Goal: Task Accomplishment & Management: Manage account settings

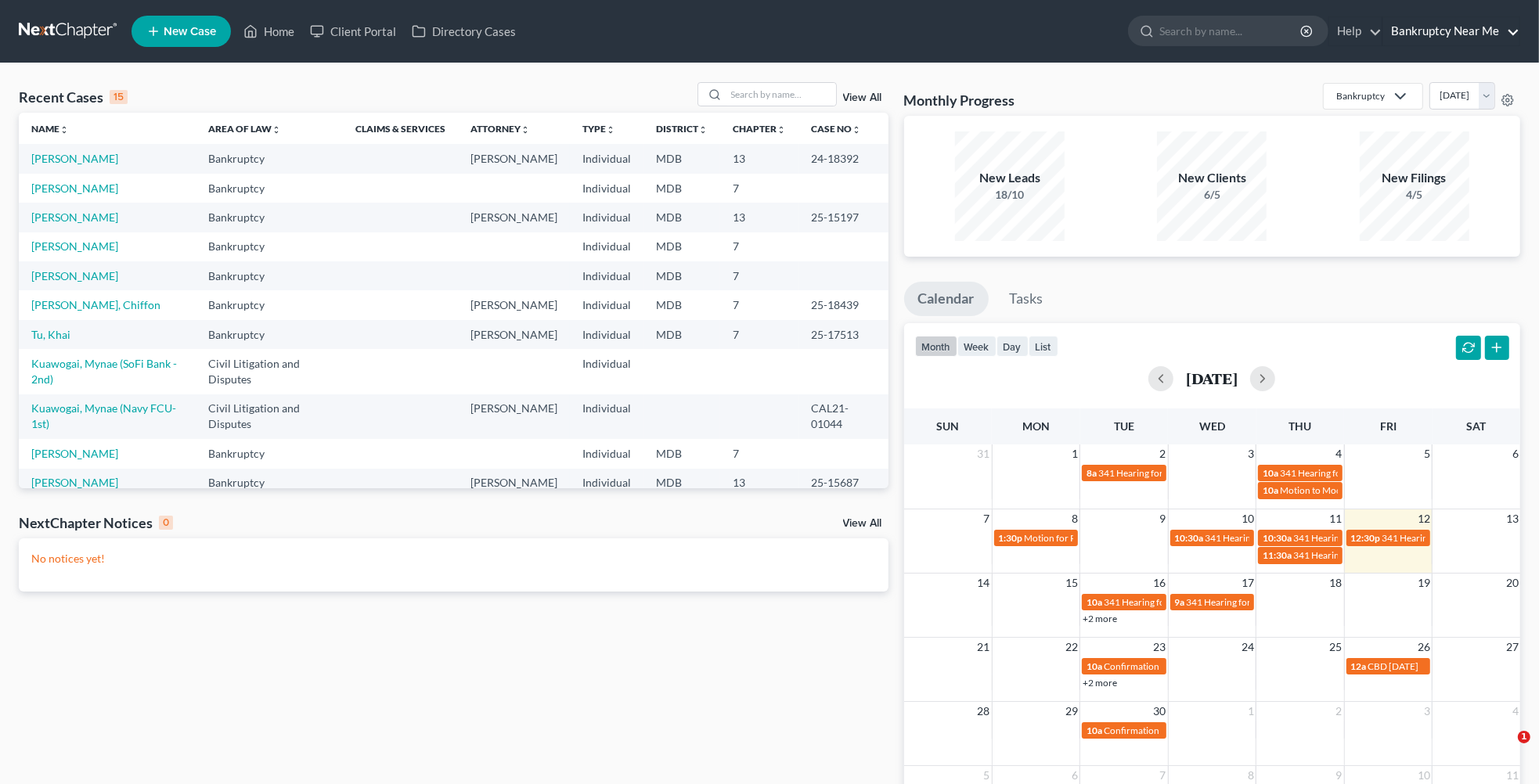
click at [1491, 32] on link "Bankruptcy Near Me" at bounding box center [1451, 31] width 136 height 28
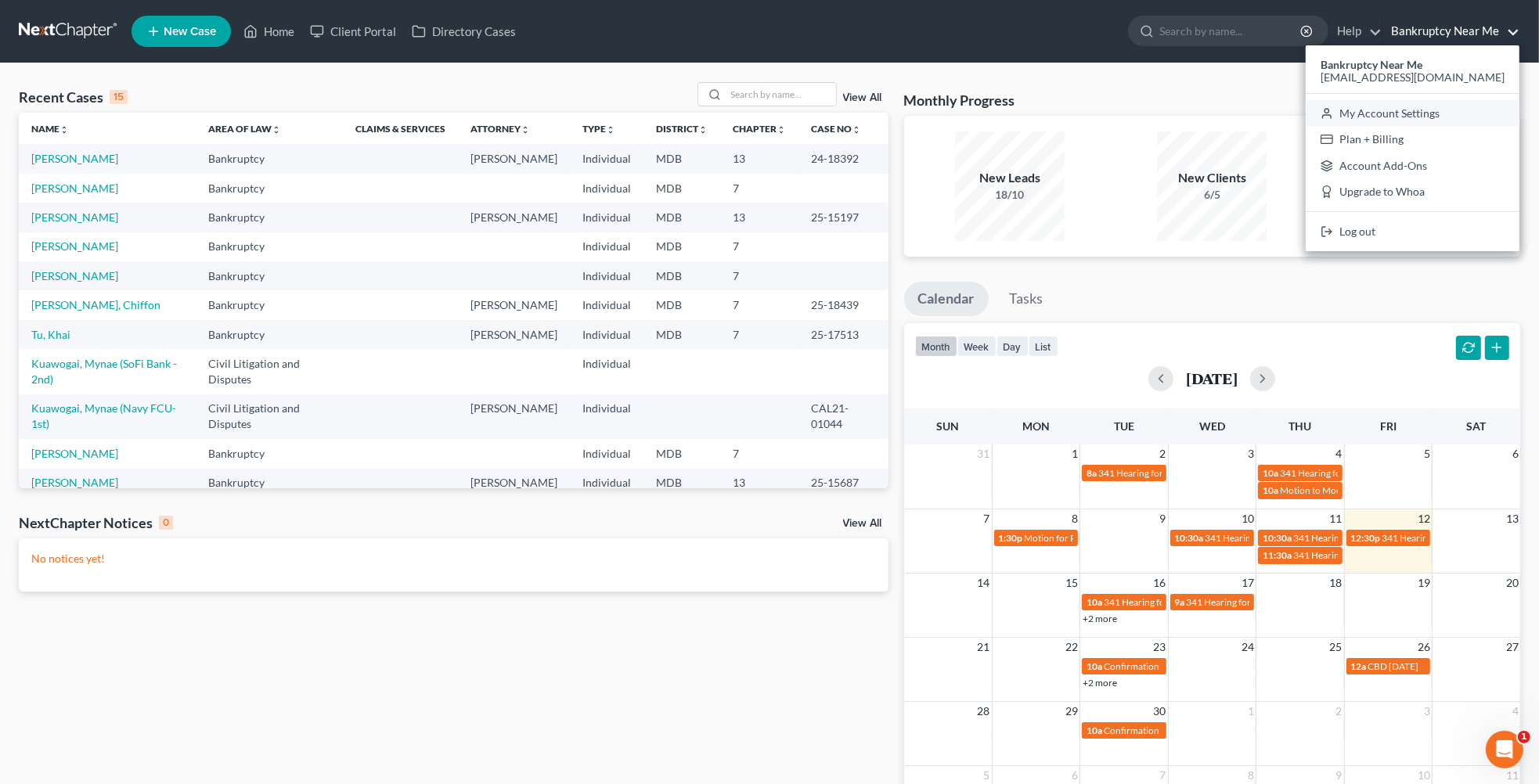
click at [1429, 117] on link "My Account Settings" at bounding box center [1412, 113] width 213 height 27
select select "38"
select select "24"
select select "21"
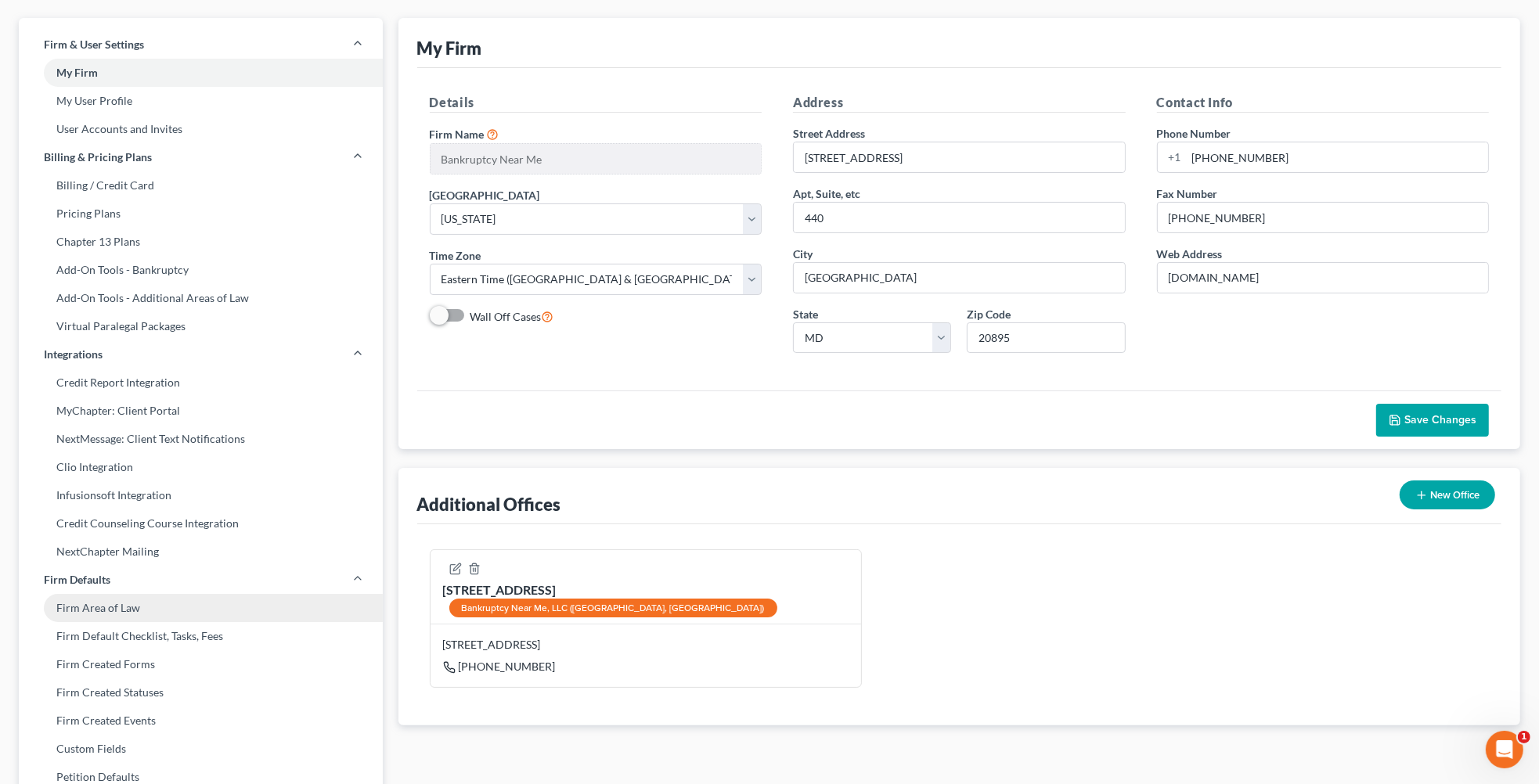
scroll to position [112, 0]
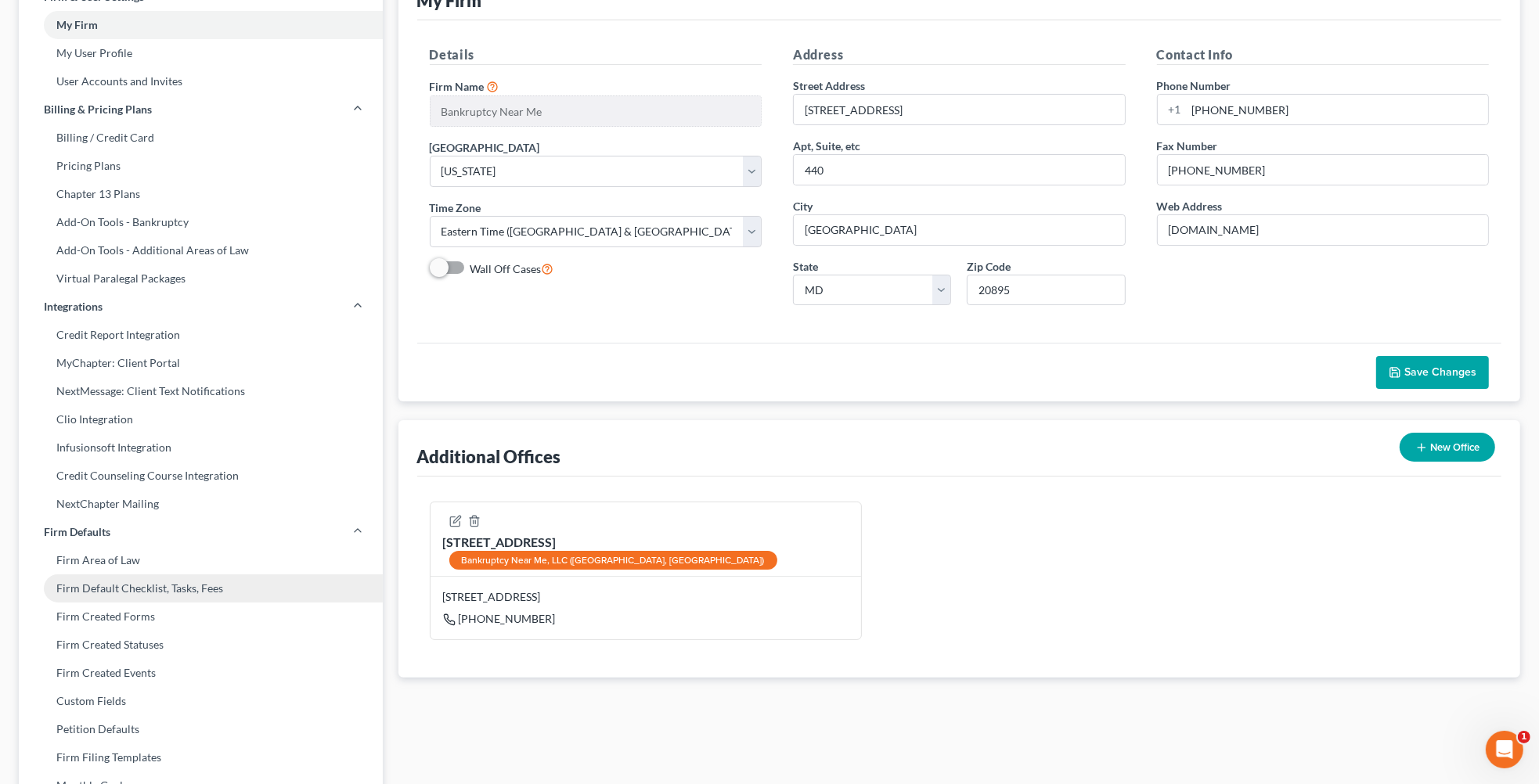
click at [161, 588] on link "Firm Default Checklist, Tasks, Fees" at bounding box center [201, 588] width 364 height 28
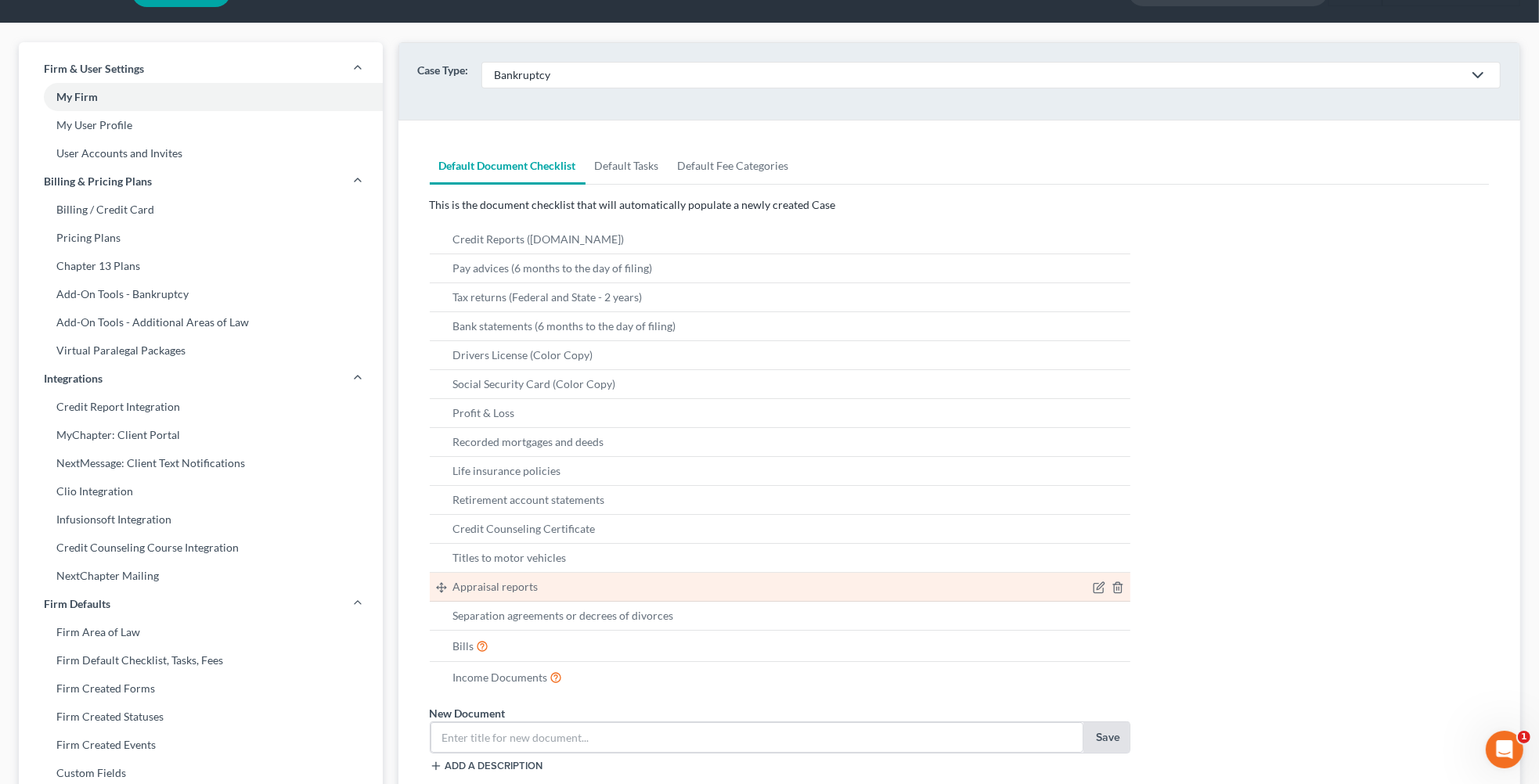
scroll to position [39, 0]
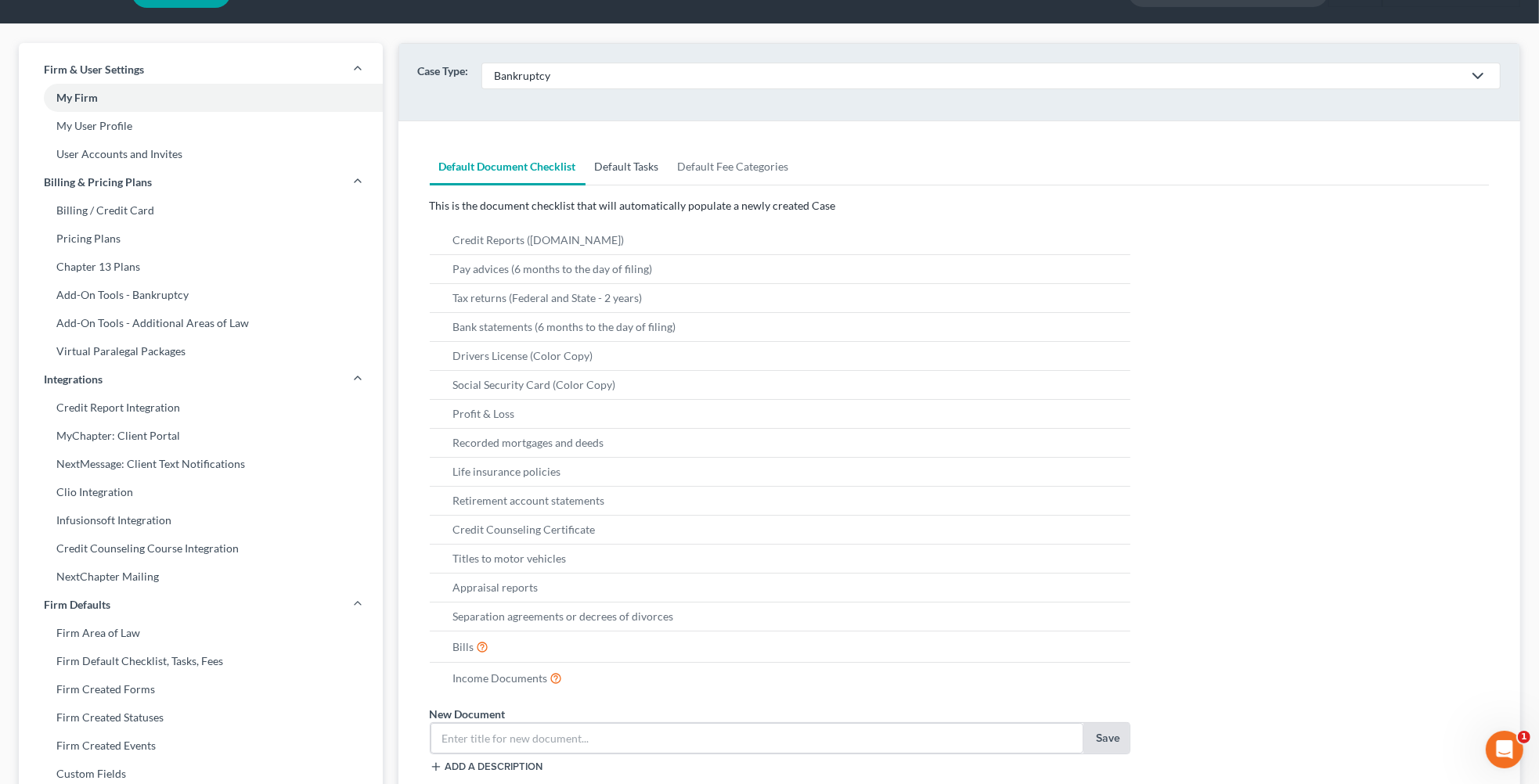
click at [630, 165] on link "Default Tasks" at bounding box center [628, 167] width 83 height 38
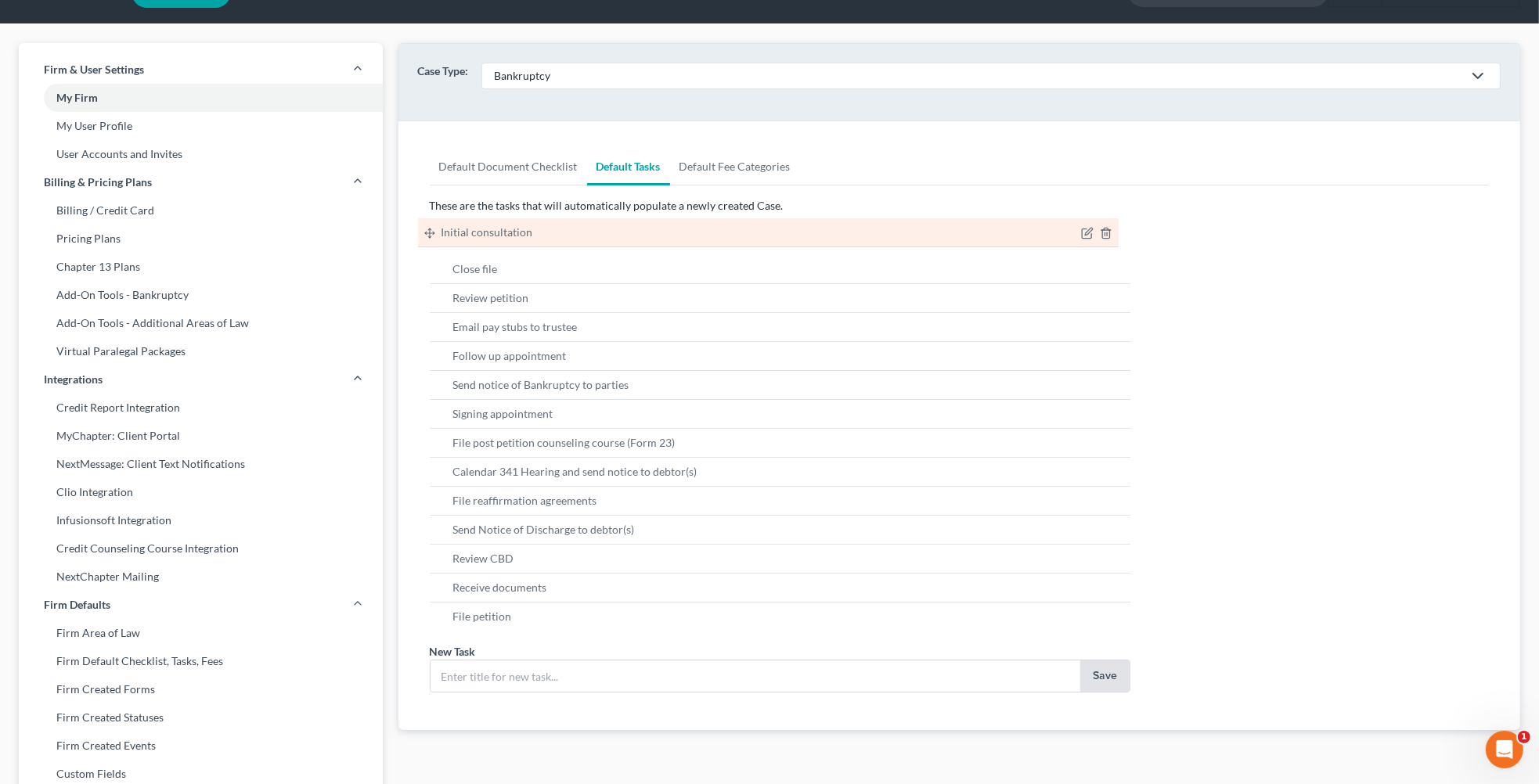
drag, startPoint x: 439, startPoint y: 360, endPoint x: 427, endPoint y: 235, distance: 125.6
click at [430, 235] on ul "Initial consultation Initial consultation Close file Review petition Email pay …" at bounding box center [780, 429] width 701 height 405
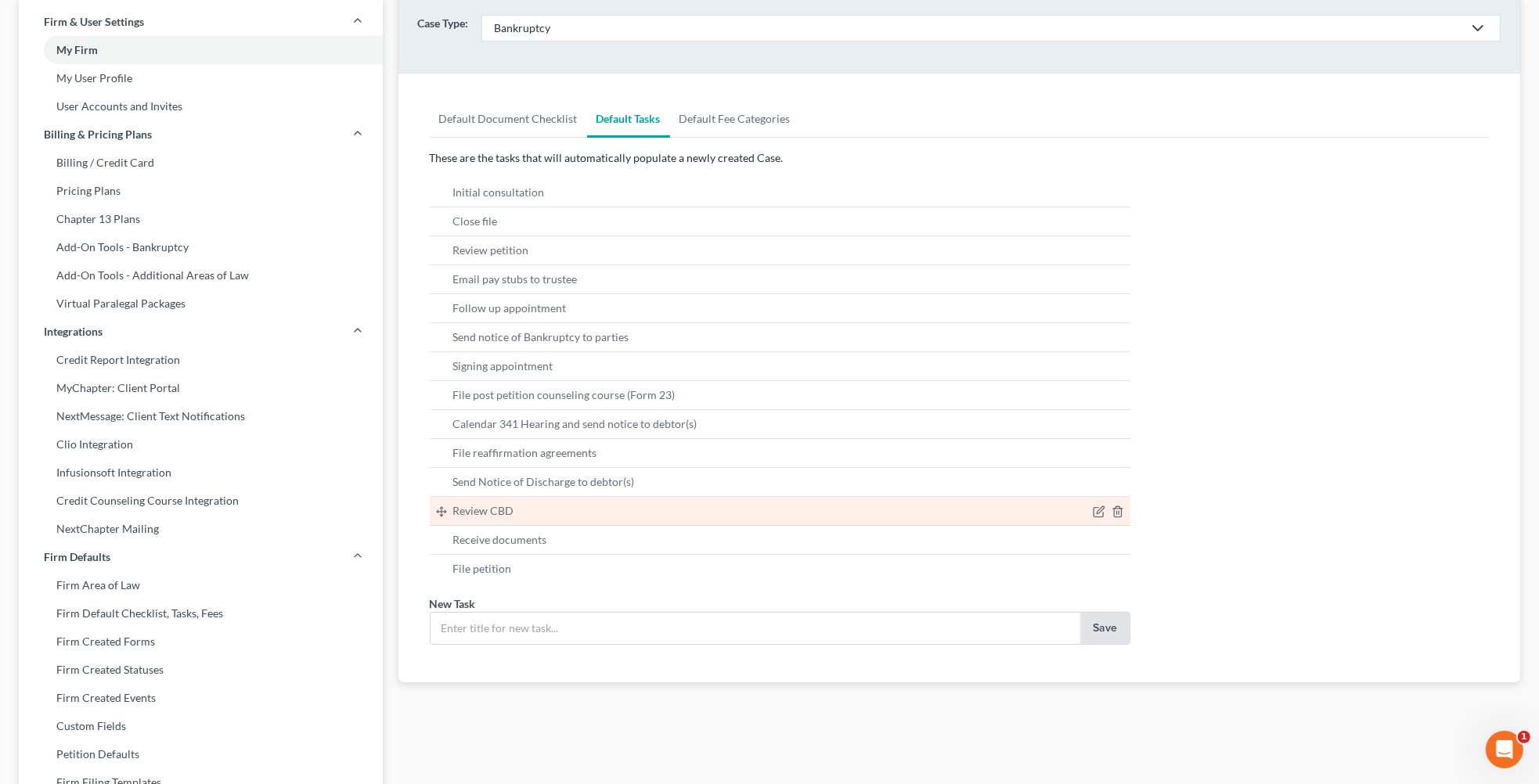
scroll to position [84, 0]
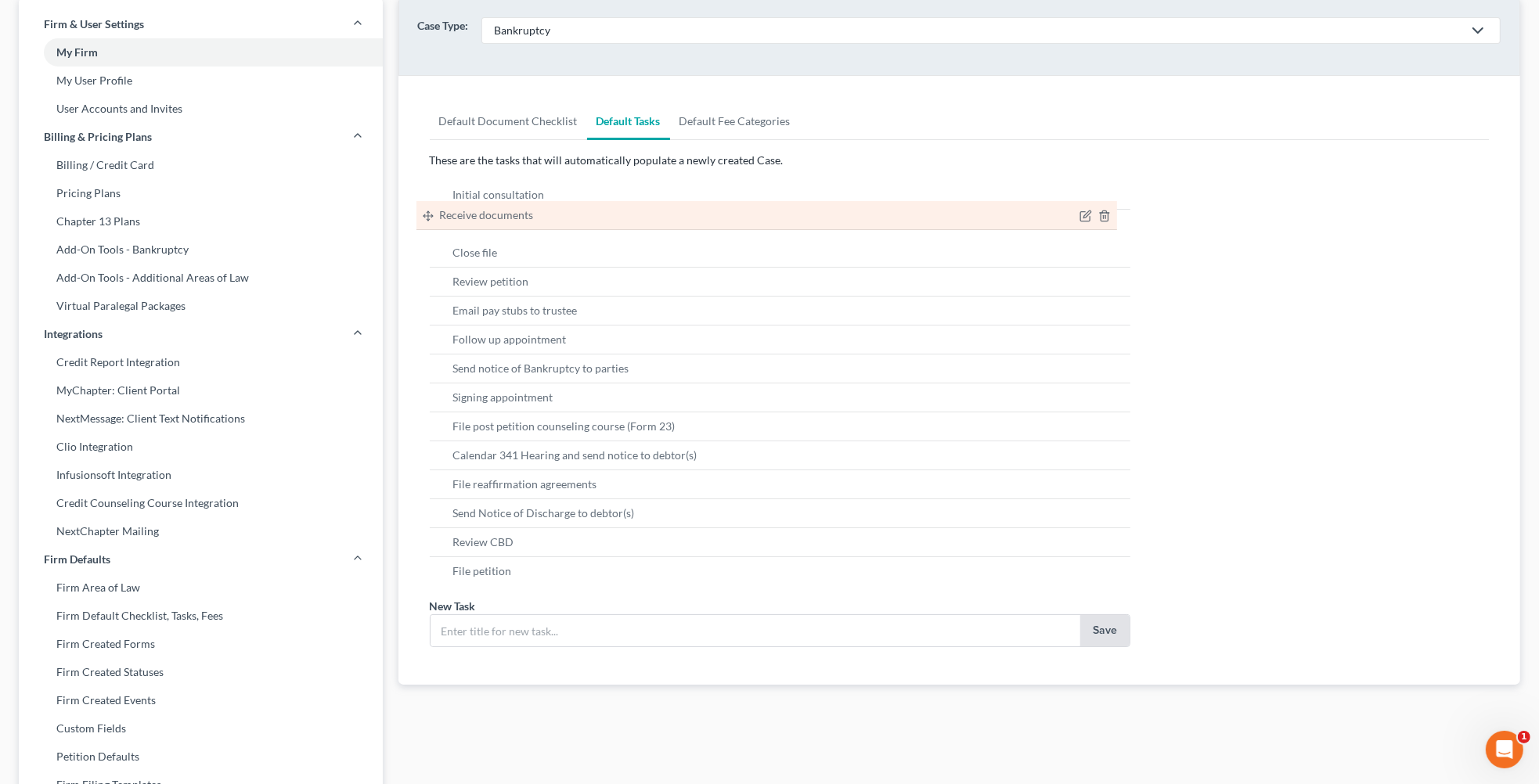
drag, startPoint x: 442, startPoint y: 548, endPoint x: 429, endPoint y: 219, distance: 329.3
click at [430, 219] on ul "Receive documents Initial consultation Receive documents Close file Review peti…" at bounding box center [780, 383] width 701 height 405
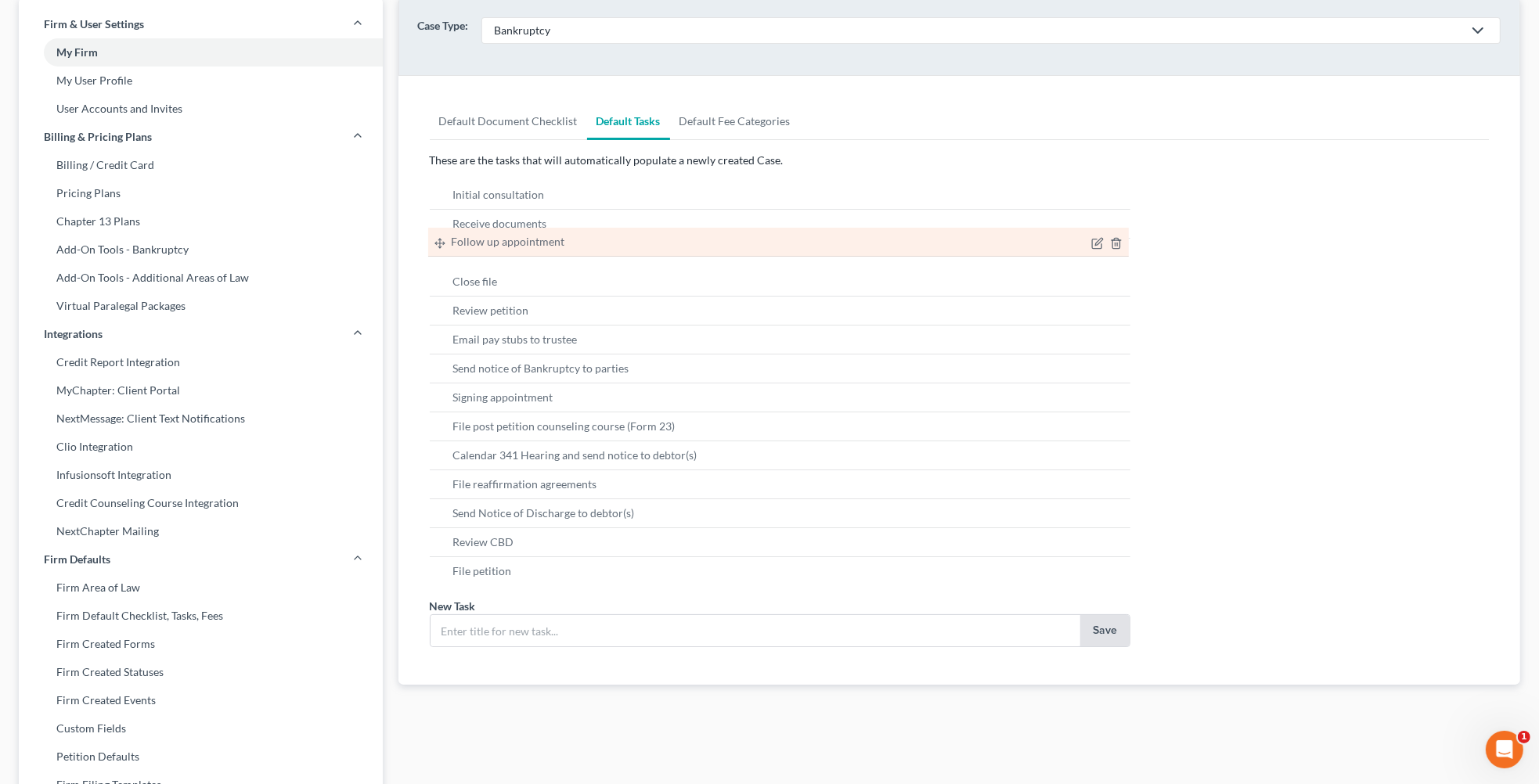
drag, startPoint x: 440, startPoint y: 341, endPoint x: 438, endPoint y: 245, distance: 96.0
click at [438, 245] on ul "Follow up appointment Initial consultation Receive documents Follow up appointm…" at bounding box center [780, 383] width 701 height 405
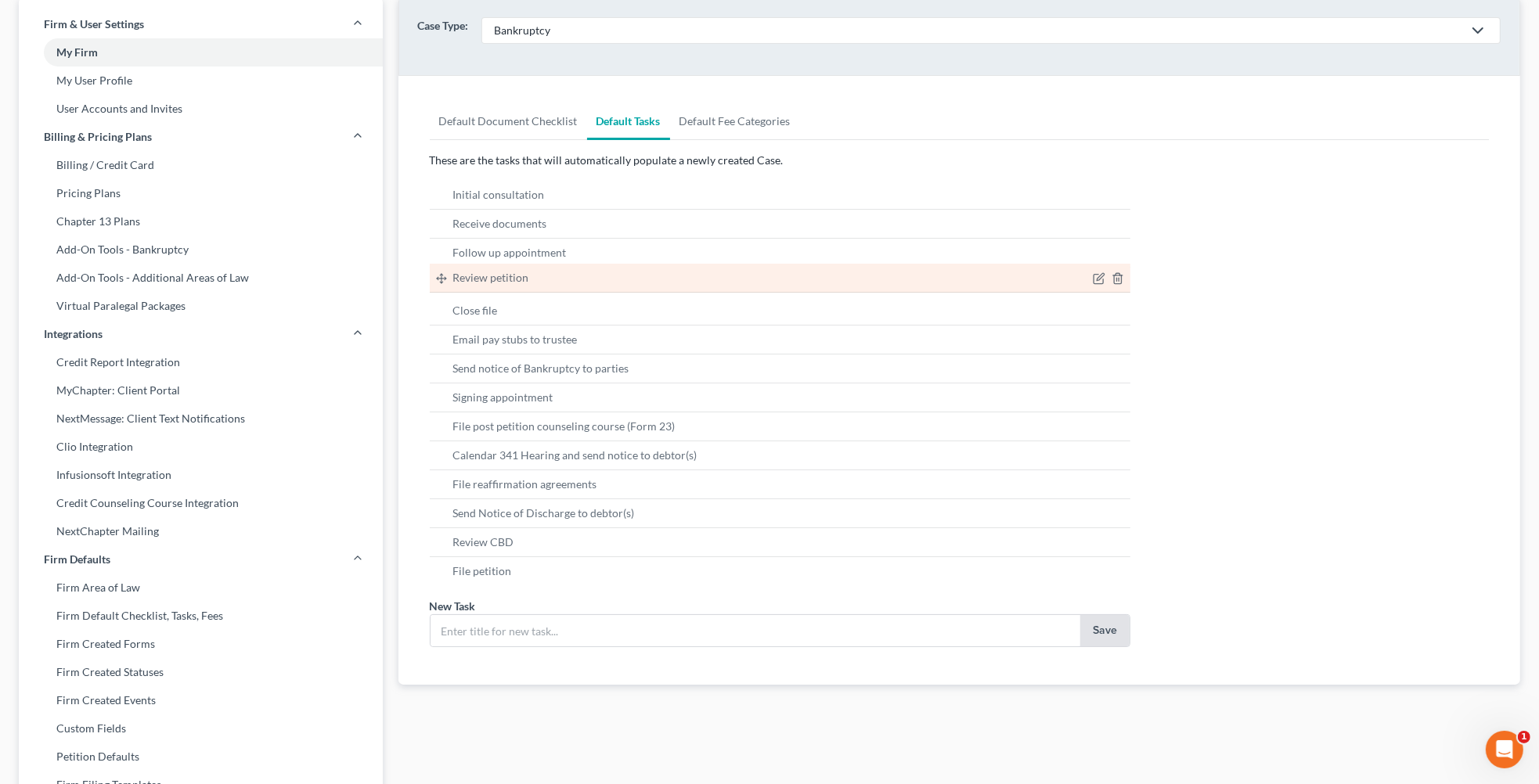
drag, startPoint x: 442, startPoint y: 315, endPoint x: 442, endPoint y: 281, distance: 34.0
click at [442, 281] on ul "Review petition Initial consultation Receive documents Follow up appointment Re…" at bounding box center [780, 383] width 701 height 405
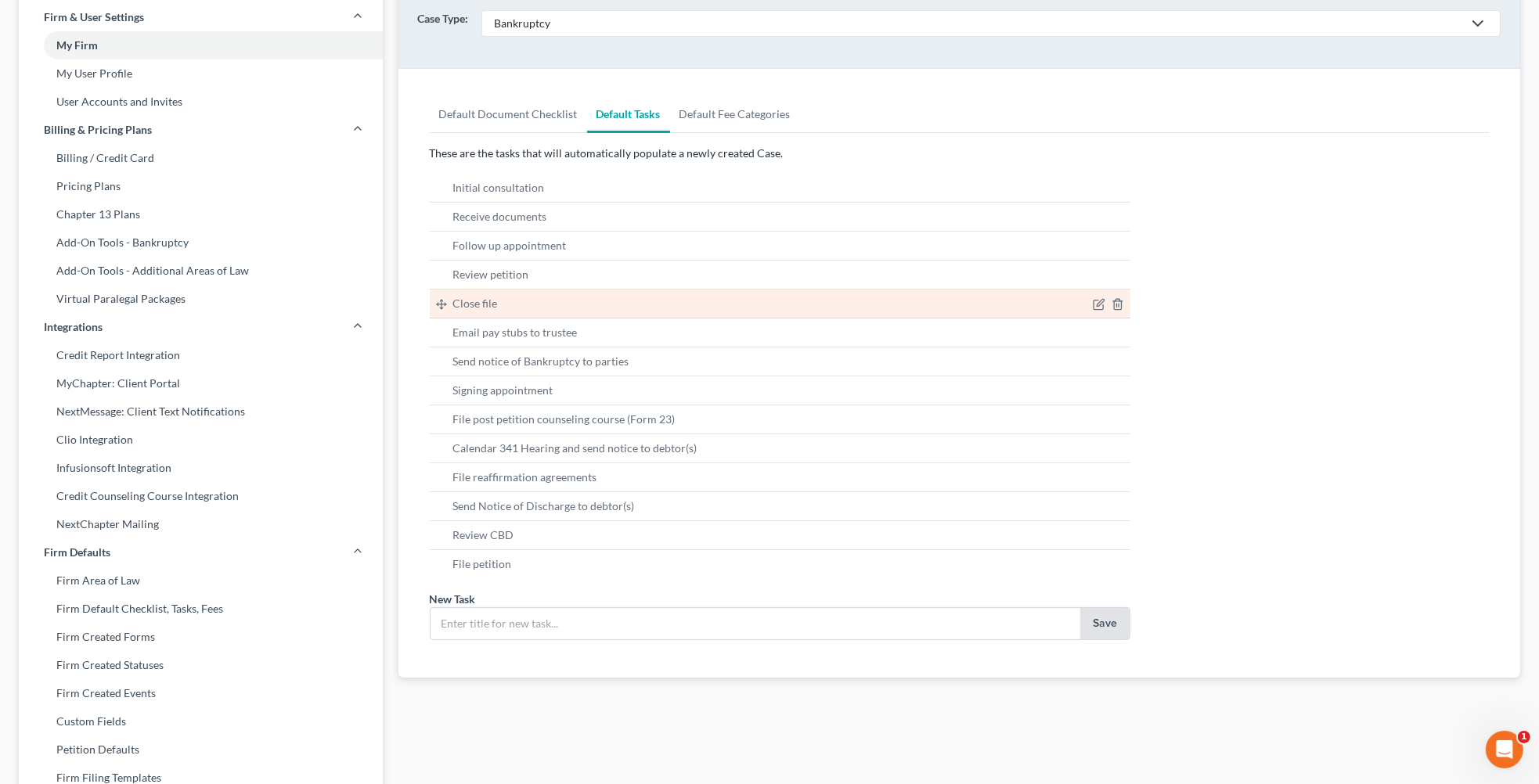
scroll to position [102, 0]
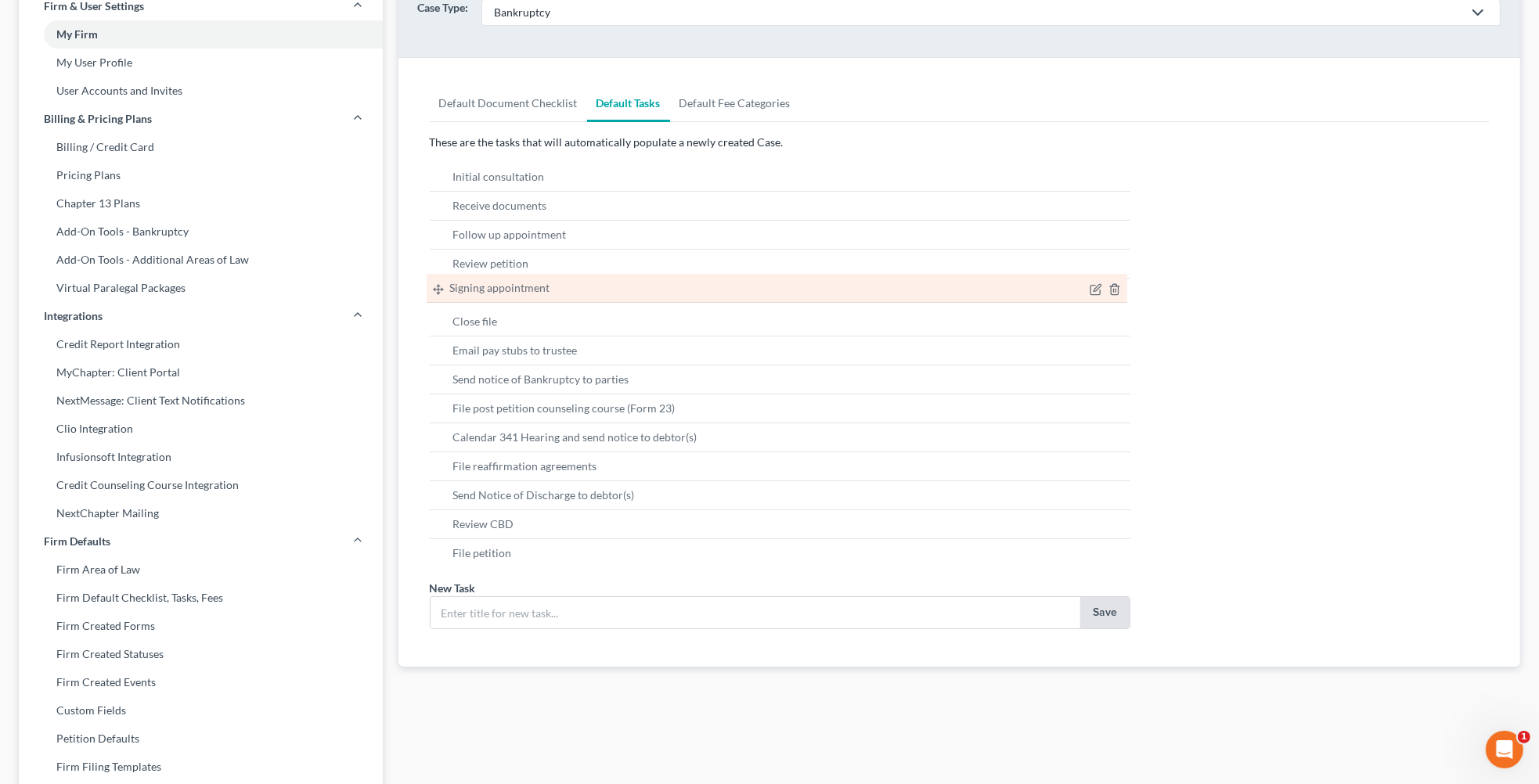
drag, startPoint x: 442, startPoint y: 380, endPoint x: 438, endPoint y: 288, distance: 92.1
click at [438, 288] on ul "Signing appointment Initial consultation Receive documents Follow up appointmen…" at bounding box center [780, 365] width 701 height 405
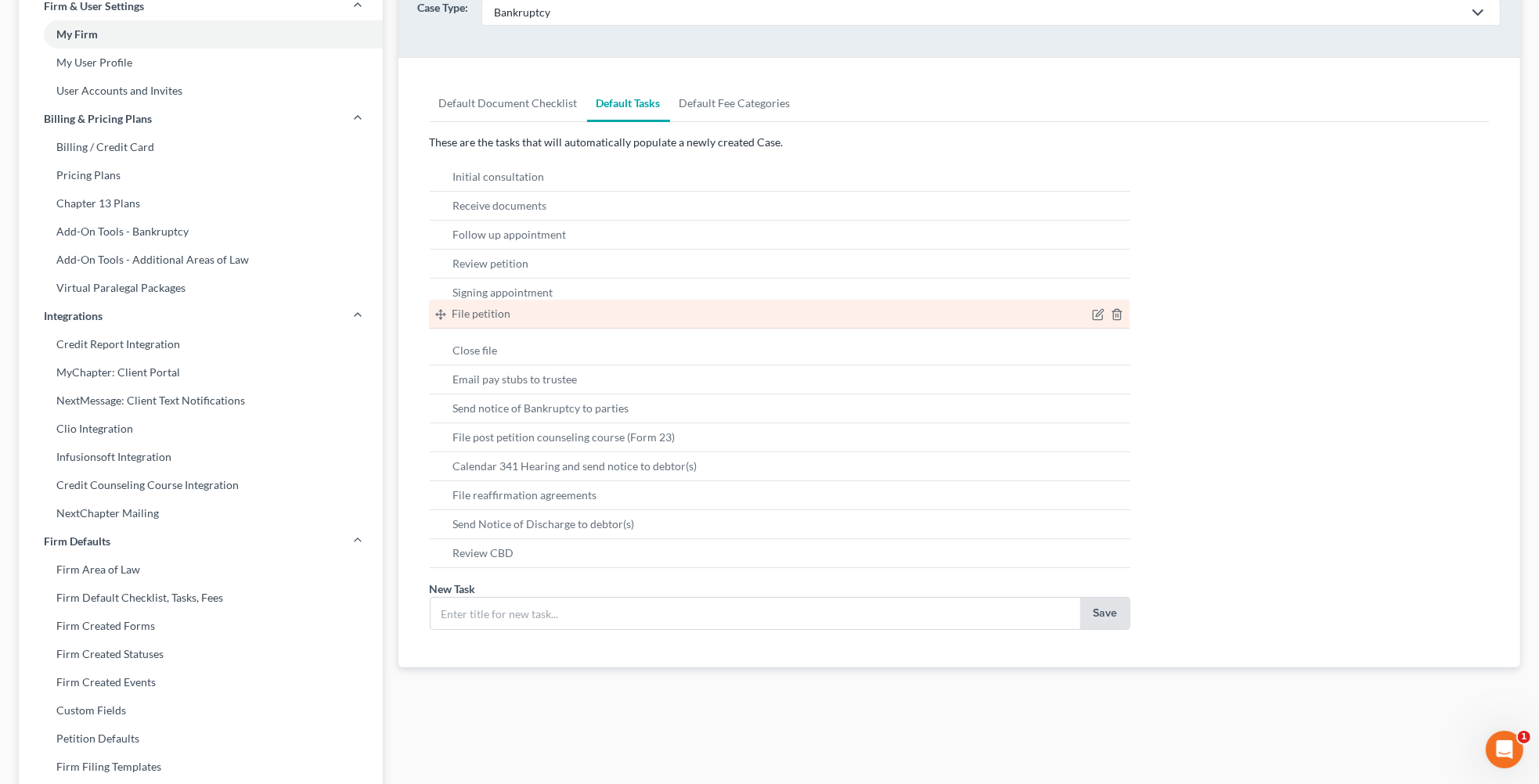
drag, startPoint x: 442, startPoint y: 559, endPoint x: 438, endPoint y: 324, distance: 235.0
click at [438, 324] on ul "File petition Initial consultation Receive documents Follow up appointment Revi…" at bounding box center [780, 365] width 701 height 405
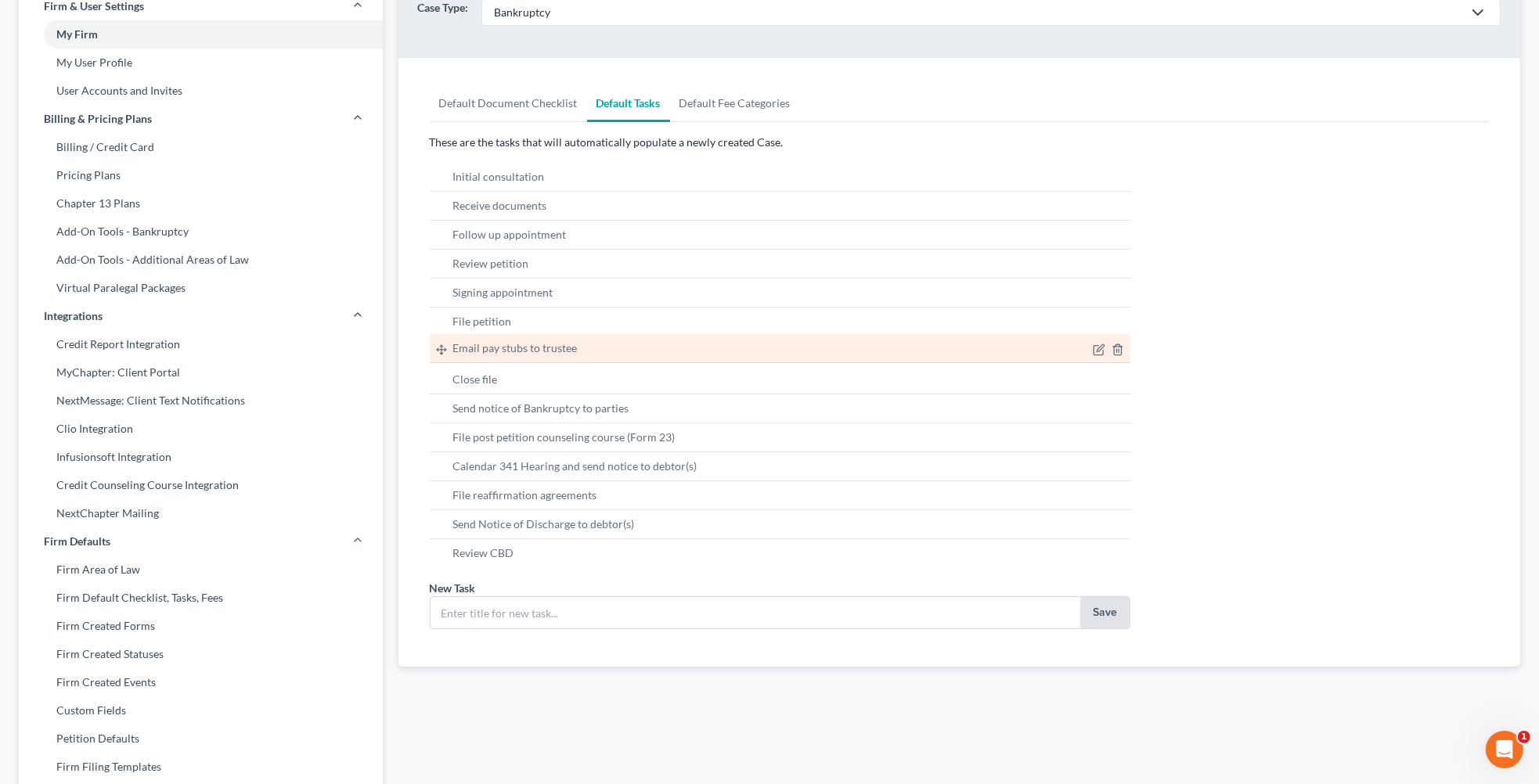
drag, startPoint x: 438, startPoint y: 381, endPoint x: 438, endPoint y: 348, distance: 33.0
click at [438, 348] on ul "Email pay stubs to trustee Initial consultation Receive documents Follow up app…" at bounding box center [780, 365] width 701 height 405
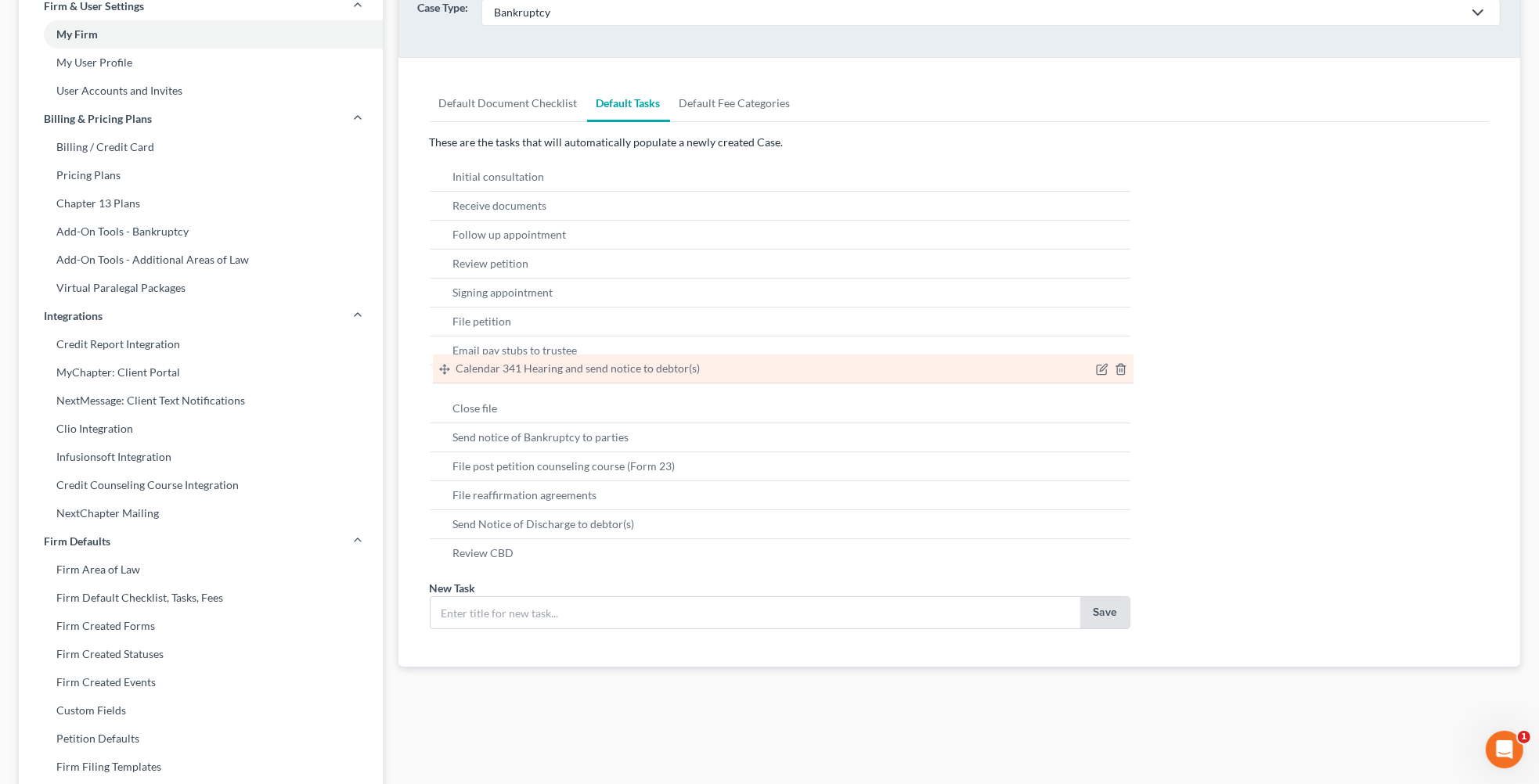
drag, startPoint x: 444, startPoint y: 469, endPoint x: 447, endPoint y: 370, distance: 99.0
click at [447, 370] on ul "Calendar 341 Hearing and send notice to debtor(s) Initial consultation Receive …" at bounding box center [780, 365] width 701 height 405
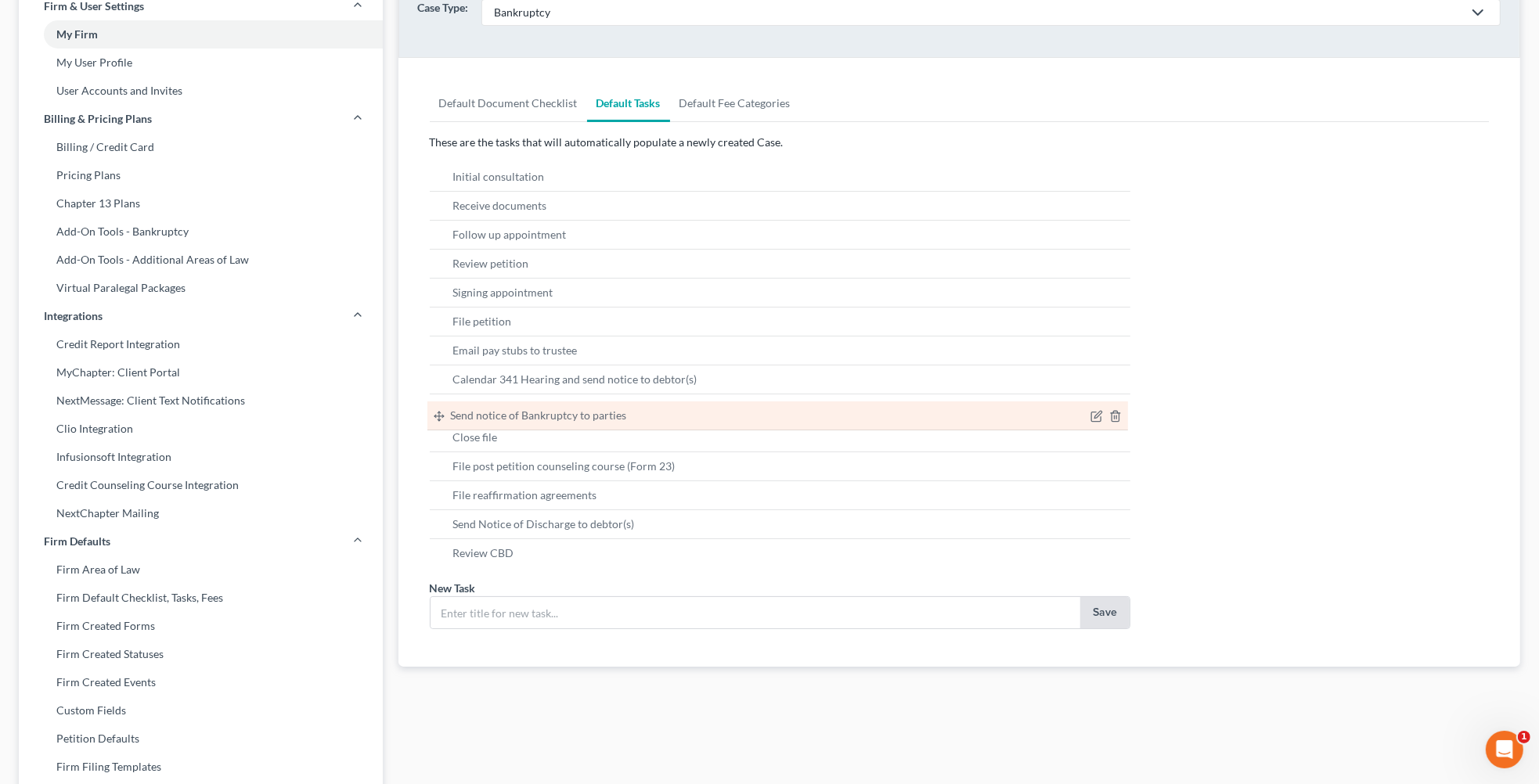
drag, startPoint x: 440, startPoint y: 439, endPoint x: 438, endPoint y: 412, distance: 27.1
click at [438, 412] on ul "Send notice of Bankruptcy to parties Initial consultation Receive documents Fol…" at bounding box center [780, 365] width 701 height 405
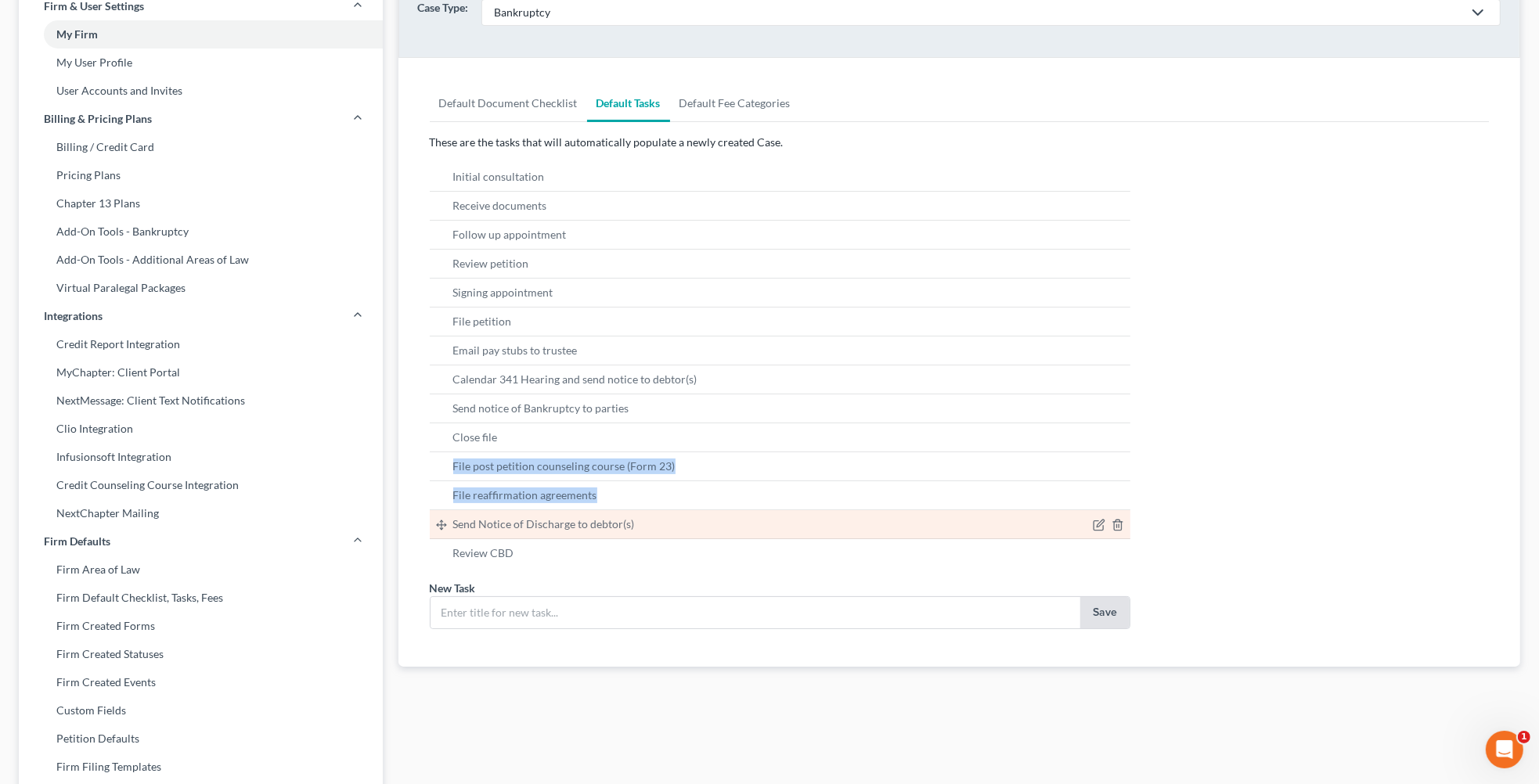
drag, startPoint x: 526, startPoint y: 434, endPoint x: 502, endPoint y: 516, distance: 85.4
click at [502, 516] on ul "Initial consultation Receive documents Follow up appointment Review petition Si…" at bounding box center [780, 365] width 701 height 405
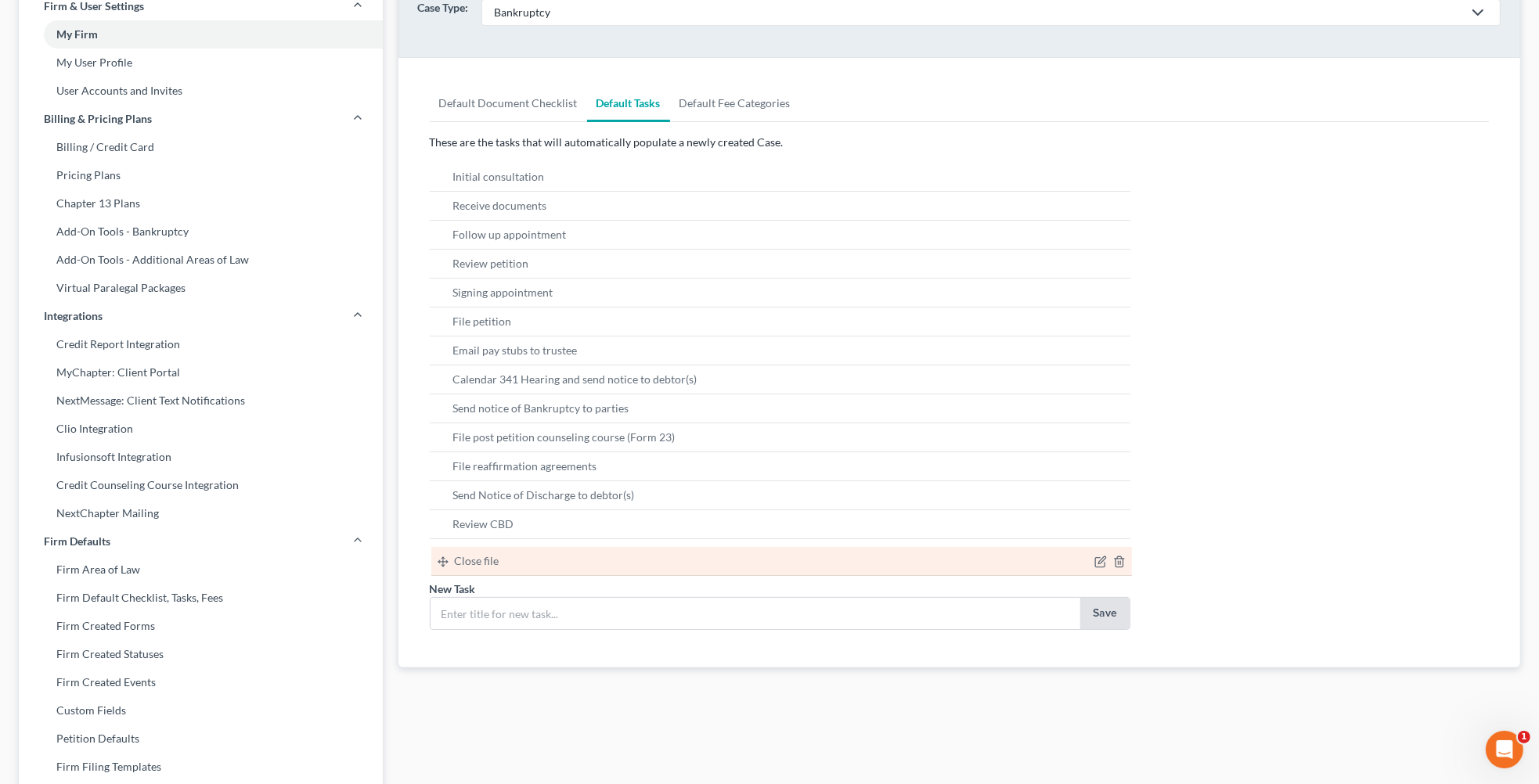
drag, startPoint x: 442, startPoint y: 442, endPoint x: 443, endPoint y: 563, distance: 121.0
click at [443, 563] on ul "Close file Initial consultation Receive documents Follow up appointment Review …" at bounding box center [780, 365] width 701 height 405
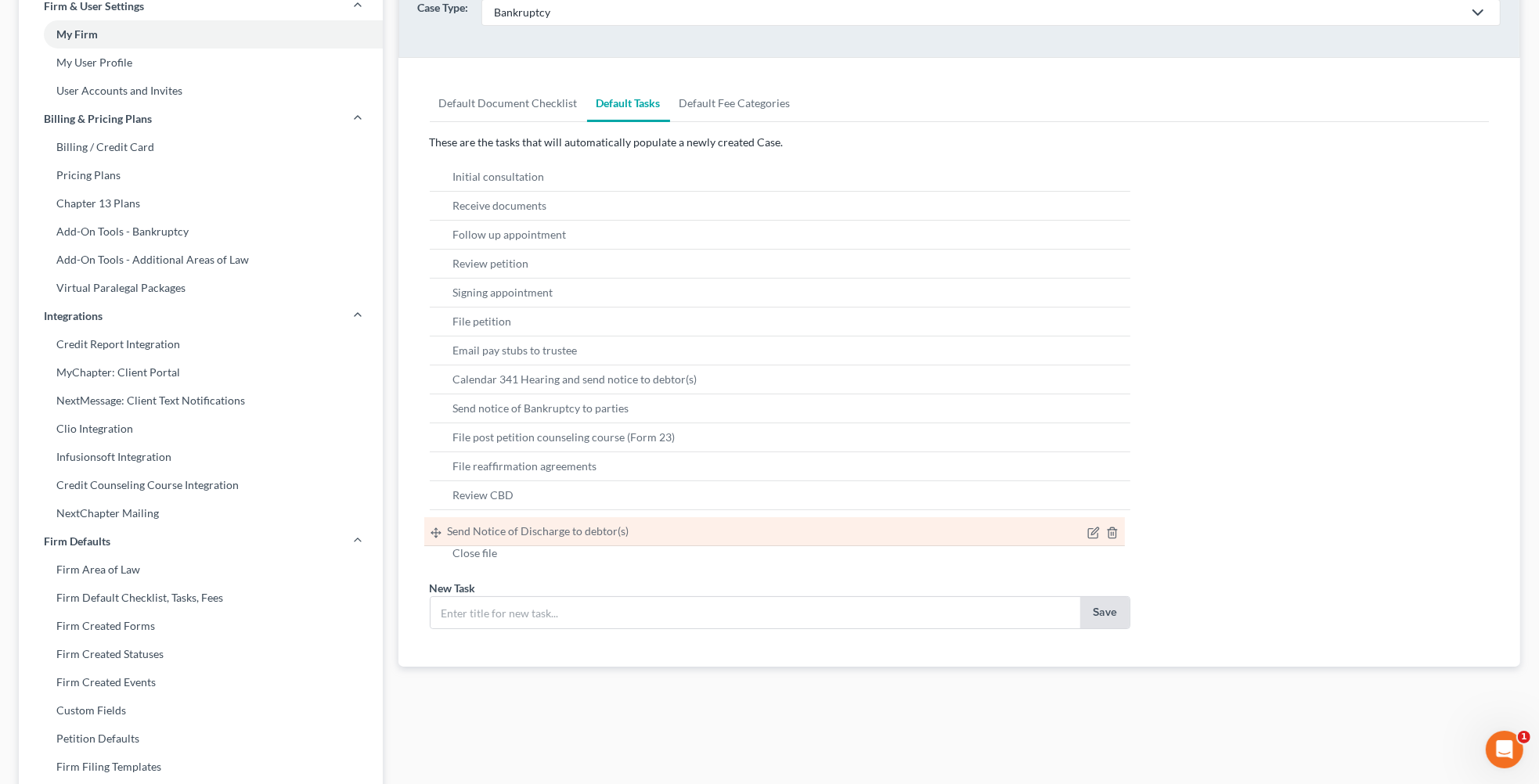
drag, startPoint x: 438, startPoint y: 497, endPoint x: 432, endPoint y: 530, distance: 33.5
click at [432, 530] on ul "Send Notice of Discharge to debtor(s) Initial consultation Receive documents Fo…" at bounding box center [780, 365] width 701 height 405
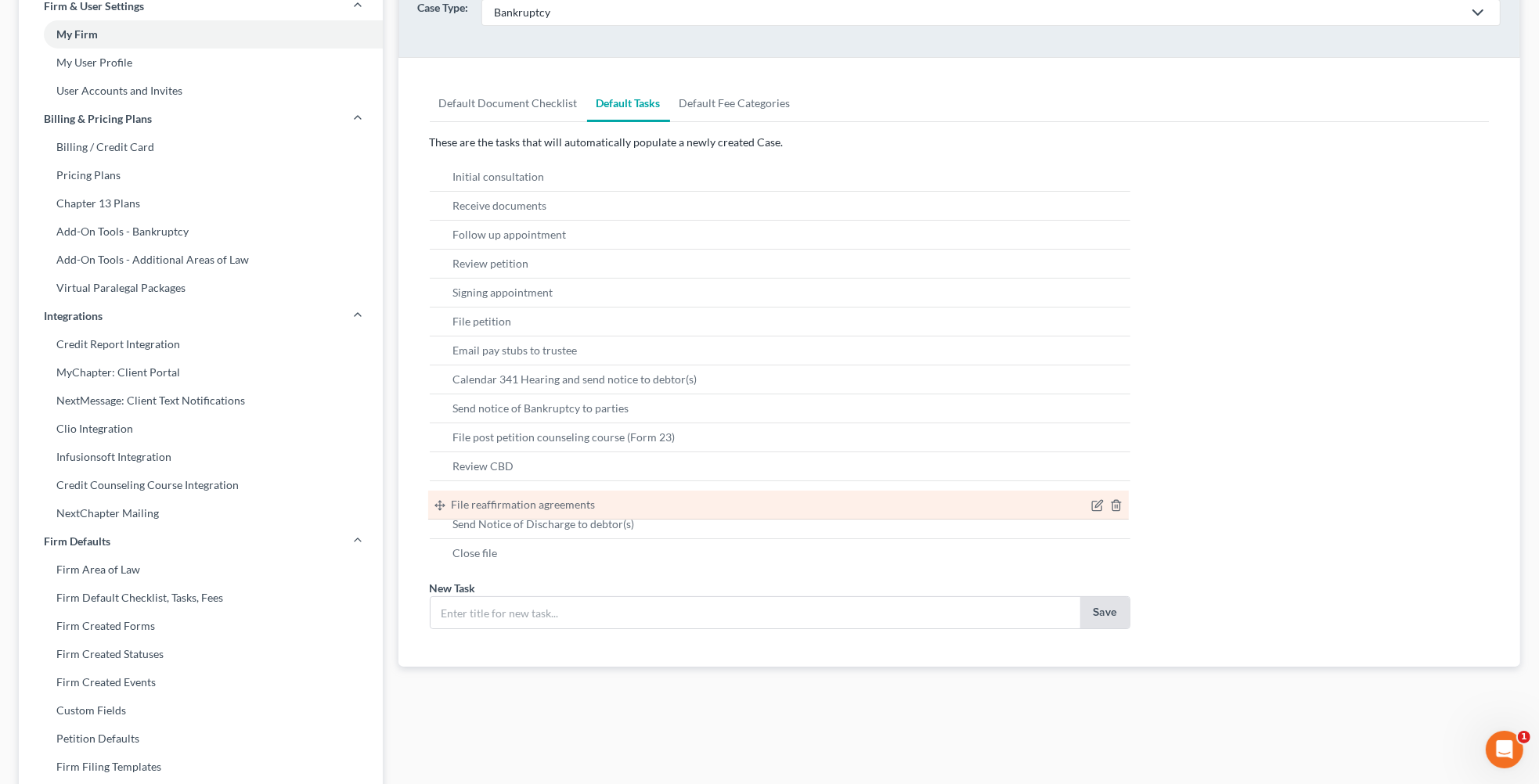
drag, startPoint x: 438, startPoint y: 468, endPoint x: 436, endPoint y: 504, distance: 36.1
click at [436, 504] on ul "File reaffirmation agreements Initial consultation Receive documents Follow up …" at bounding box center [780, 365] width 701 height 405
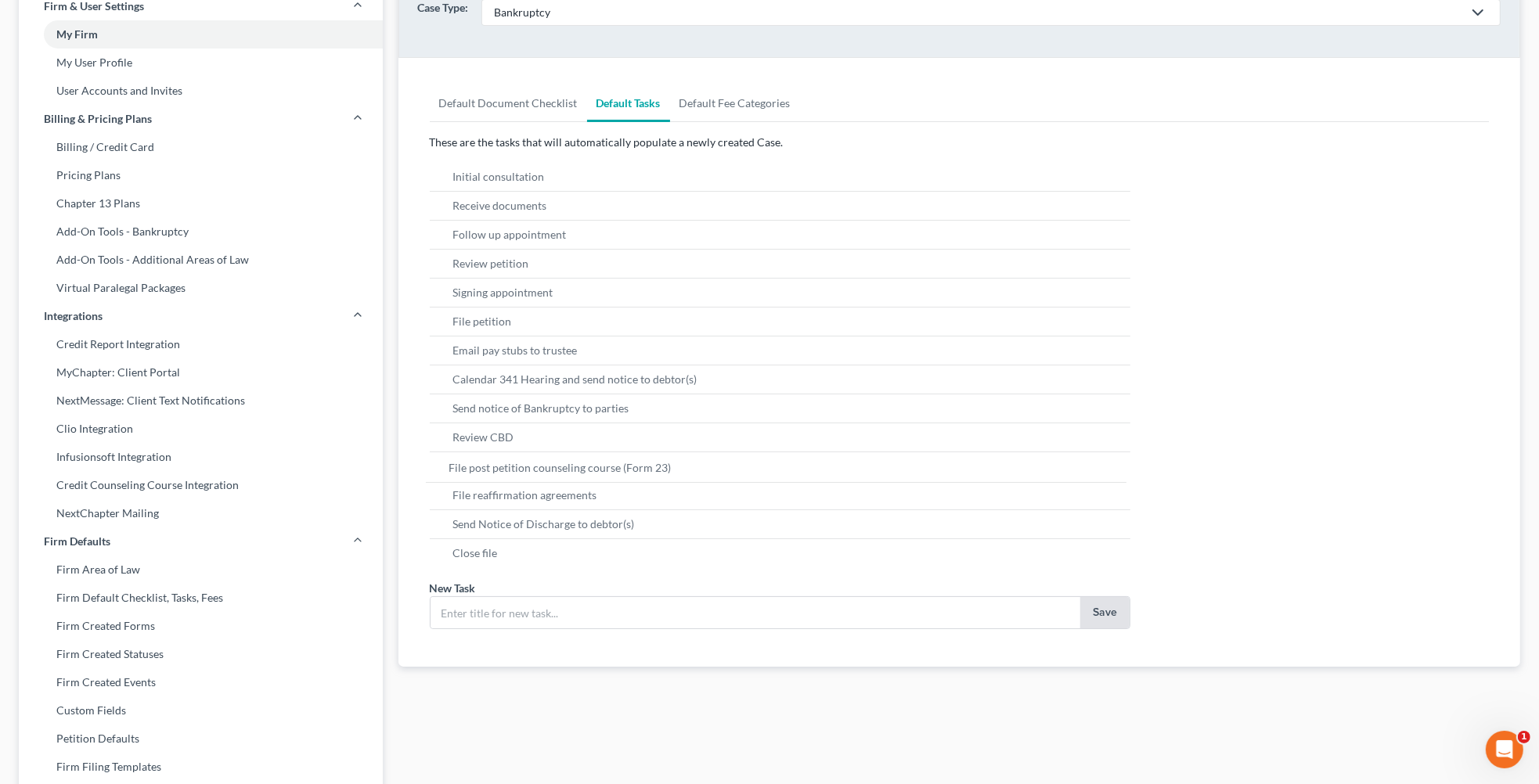
drag, startPoint x: 441, startPoint y: 438, endPoint x: 438, endPoint y: 464, distance: 26.2
click at [437, 463] on ul "File post petition counseling course (Form 23) Initial consultation Receive doc…" at bounding box center [780, 365] width 701 height 405
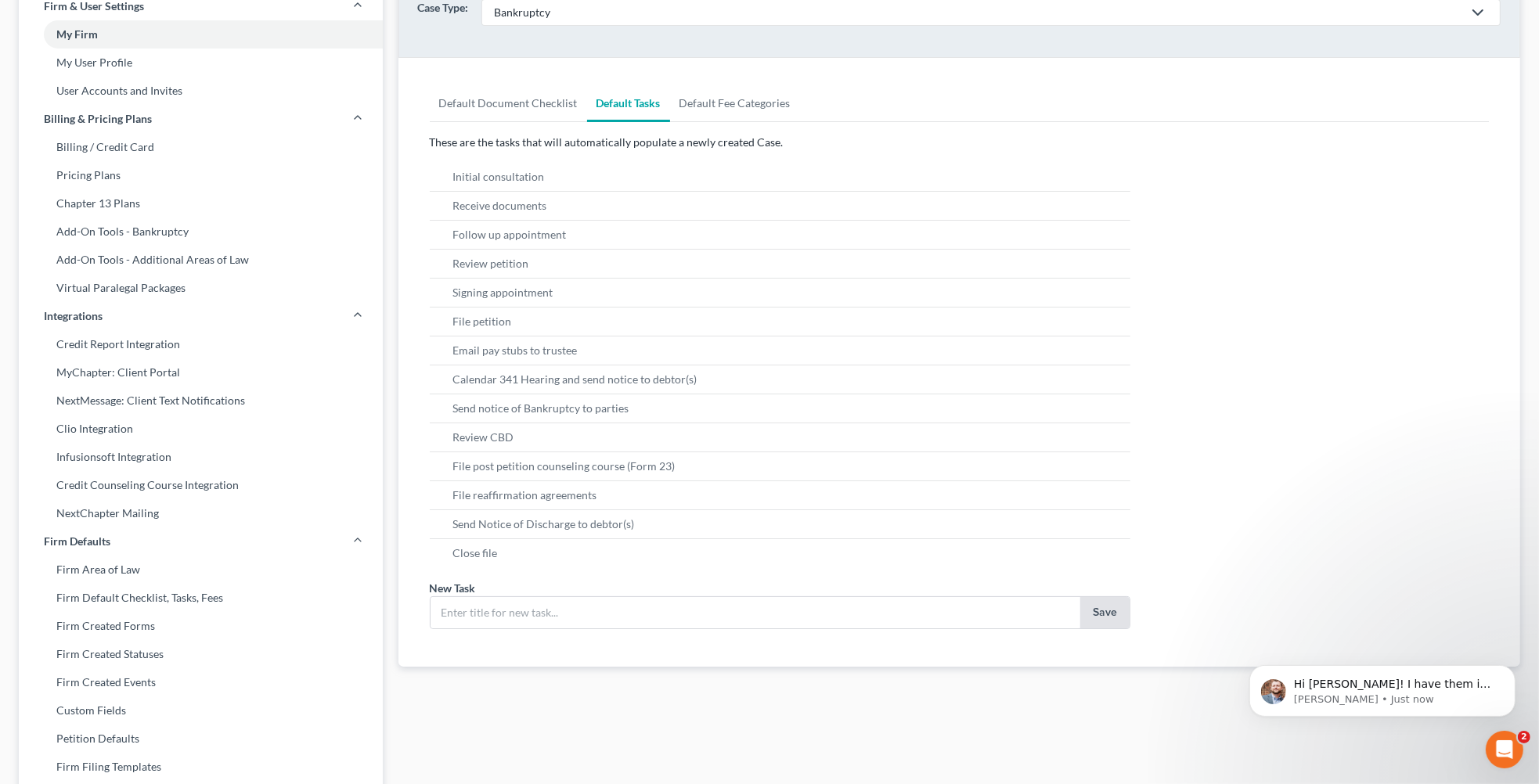
scroll to position [0, 0]
